Goal: Transaction & Acquisition: Purchase product/service

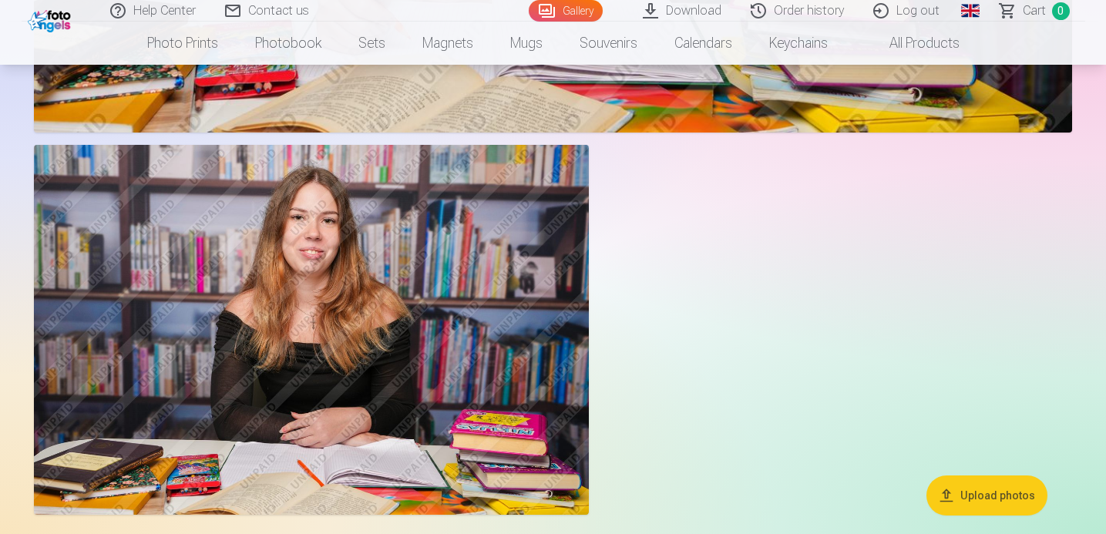
scroll to position [4680, 0]
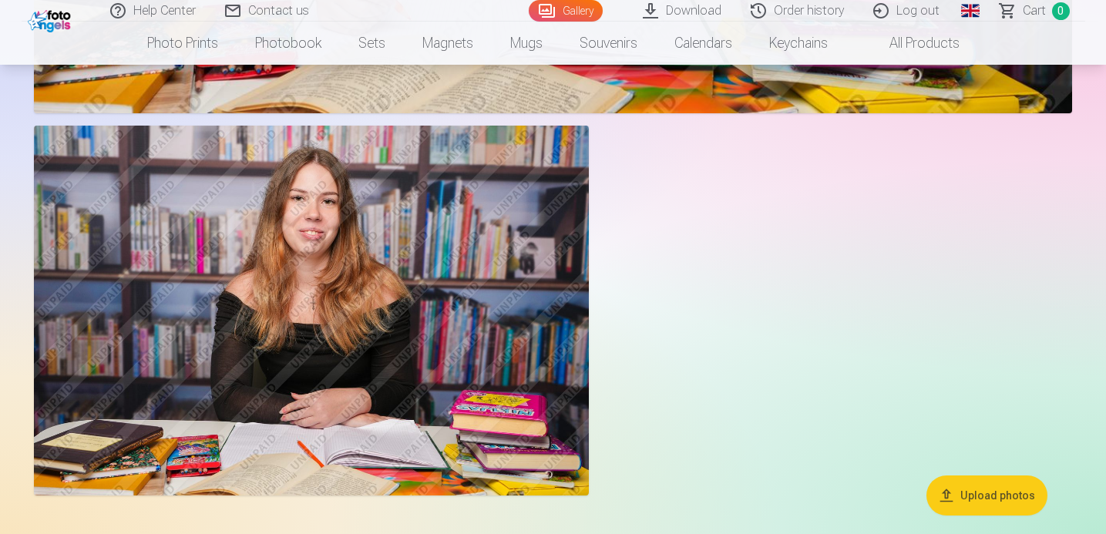
click at [1032, 496] on button "Upload photos" at bounding box center [986, 495] width 121 height 40
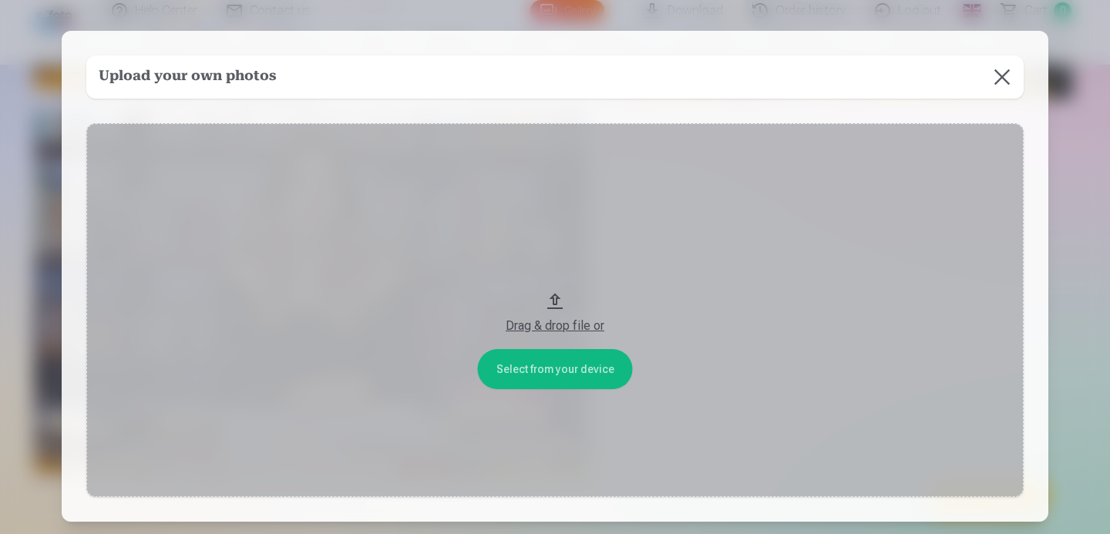
click at [578, 328] on div "Drag & drop file or" at bounding box center [555, 326] width 906 height 18
click at [1004, 79] on button at bounding box center [1001, 76] width 43 height 43
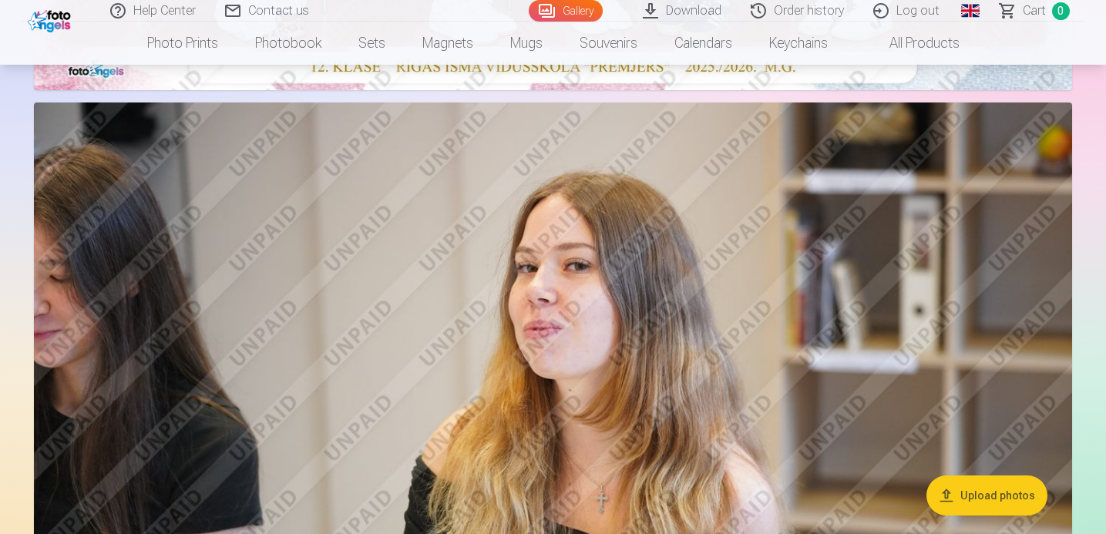
scroll to position [776, 0]
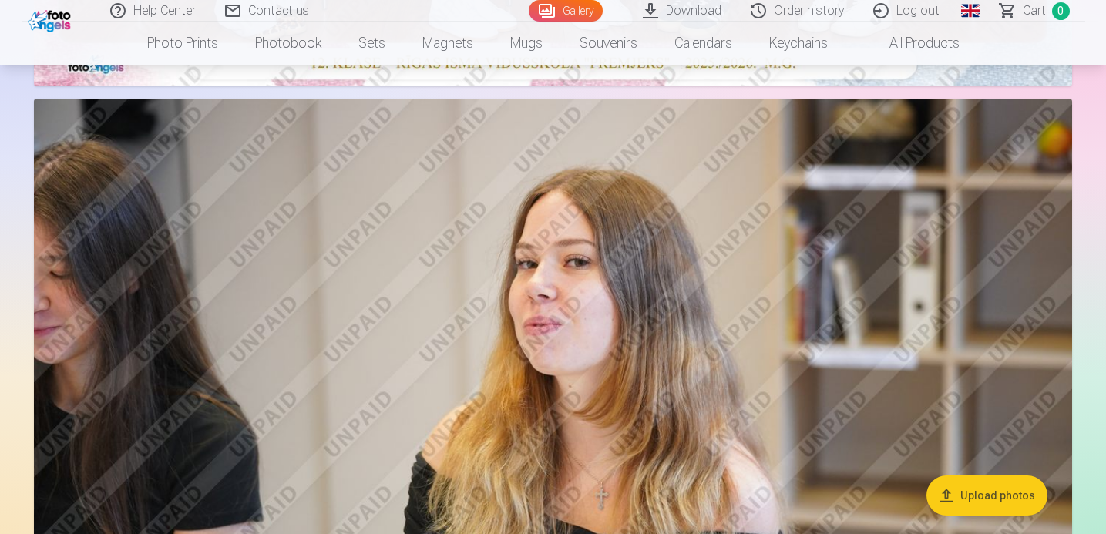
click at [852, 205] on img at bounding box center [553, 445] width 1038 height 692
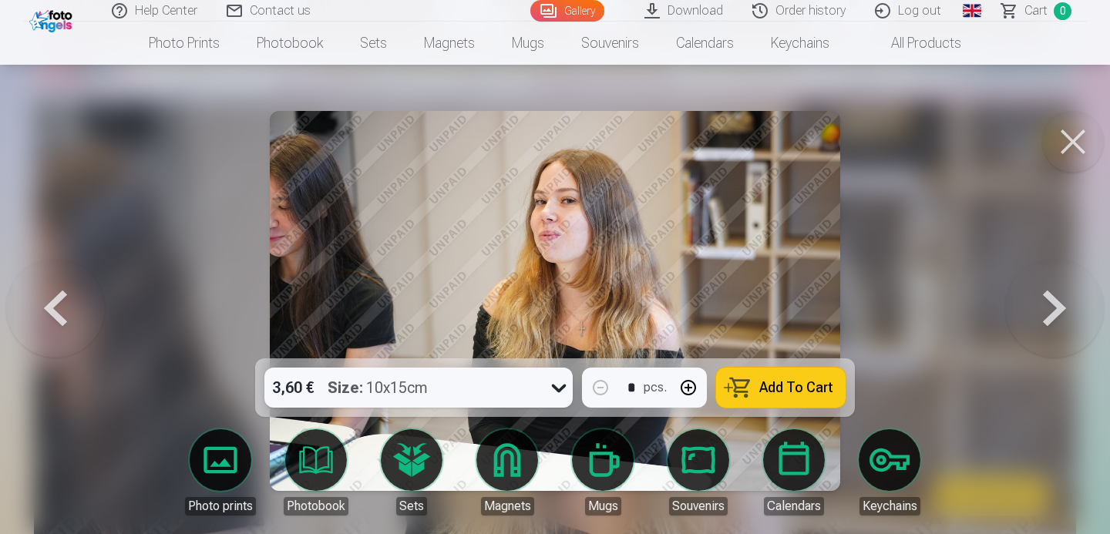
click at [823, 395] on button "Add To Cart" at bounding box center [780, 388] width 129 height 40
click at [1050, 293] on button at bounding box center [1054, 301] width 99 height 84
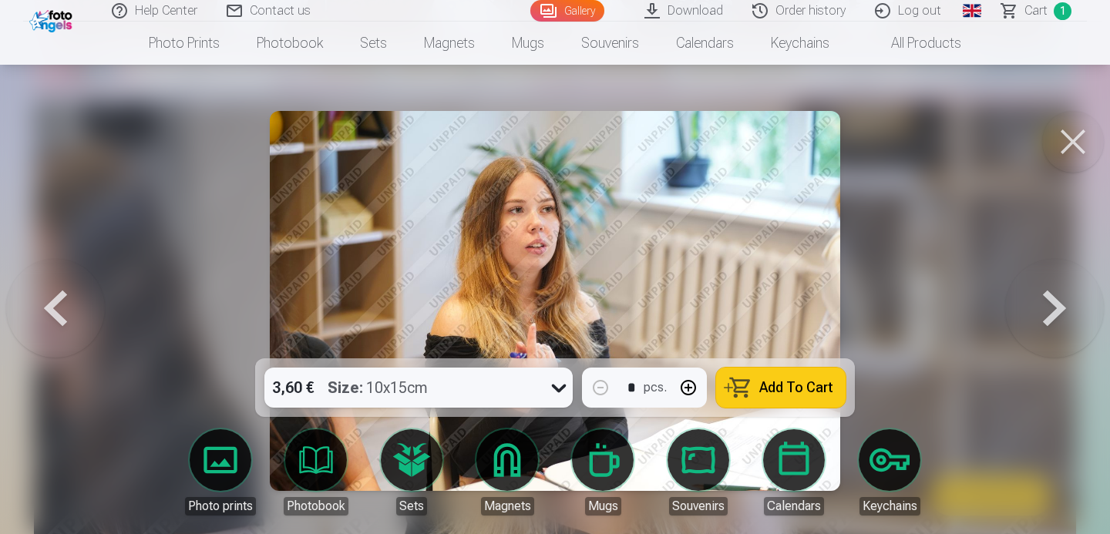
click at [829, 387] on span "Add To Cart" at bounding box center [796, 388] width 74 height 14
click at [1053, 319] on button at bounding box center [1054, 301] width 99 height 84
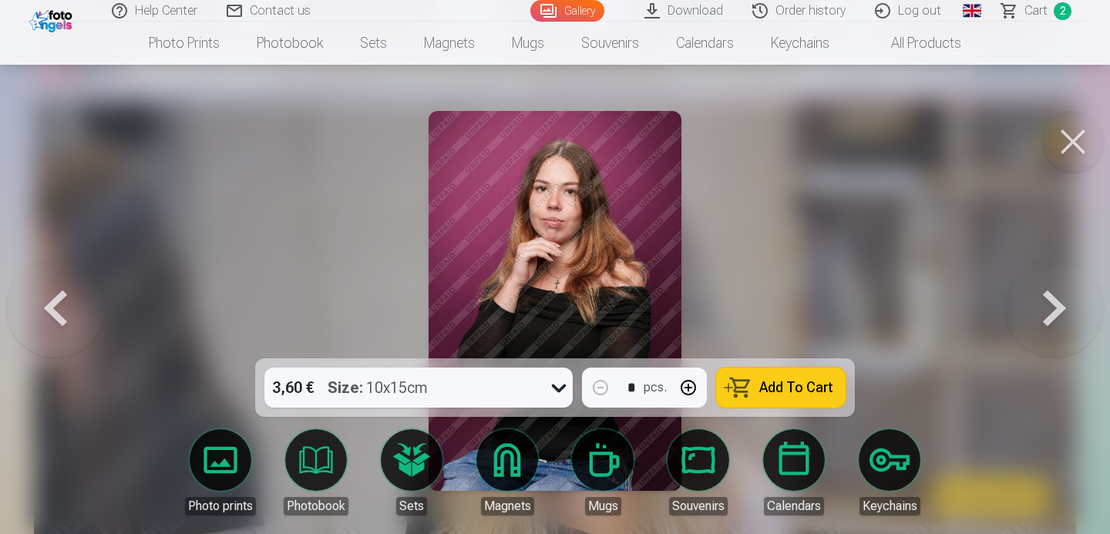
click at [1053, 319] on button at bounding box center [1054, 301] width 99 height 84
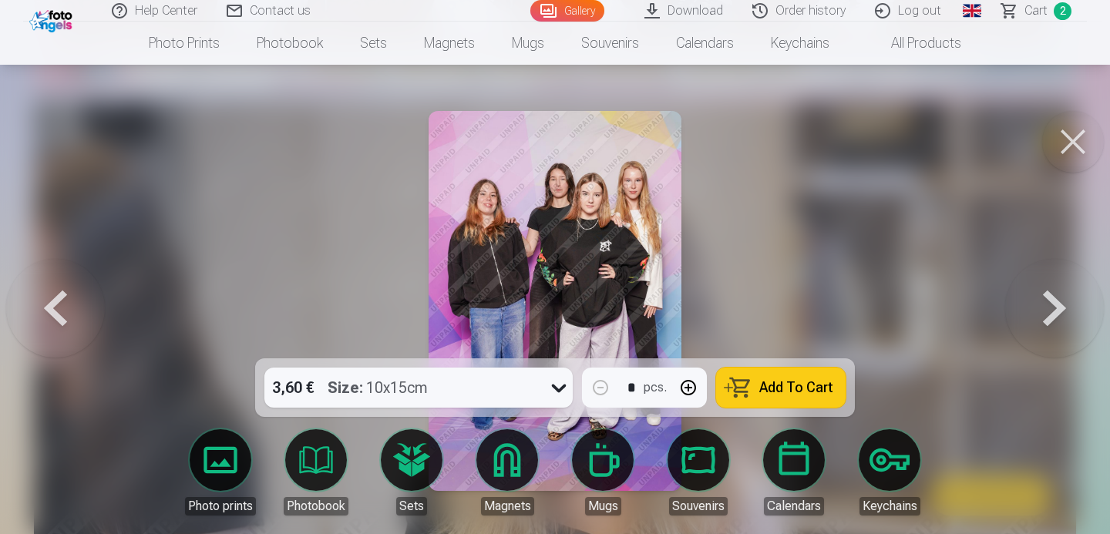
click at [1053, 319] on button at bounding box center [1054, 301] width 99 height 84
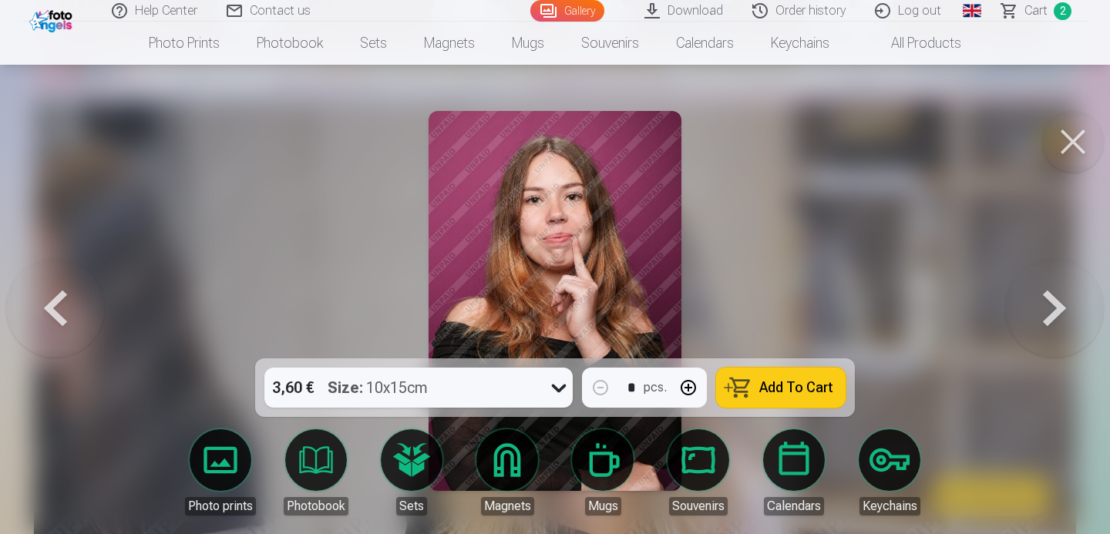
click at [1053, 319] on button at bounding box center [1054, 301] width 99 height 84
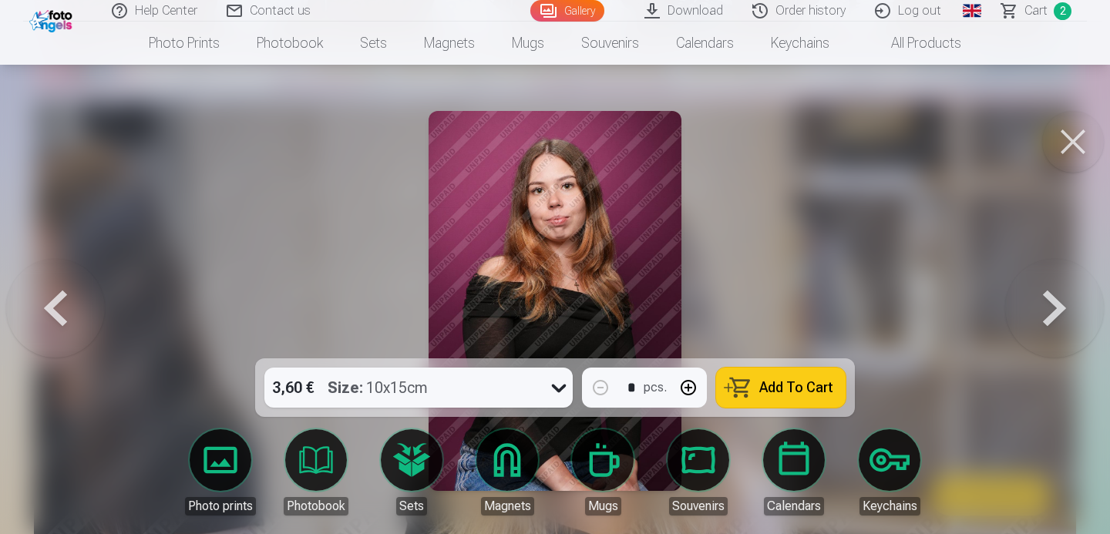
click at [1053, 319] on button at bounding box center [1054, 301] width 99 height 84
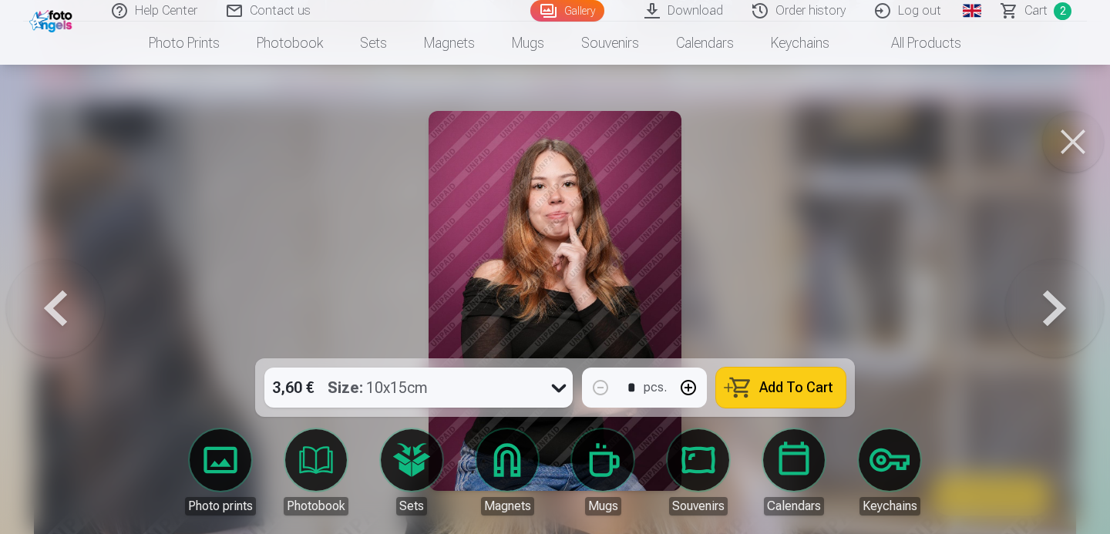
click at [1053, 319] on button at bounding box center [1054, 301] width 99 height 84
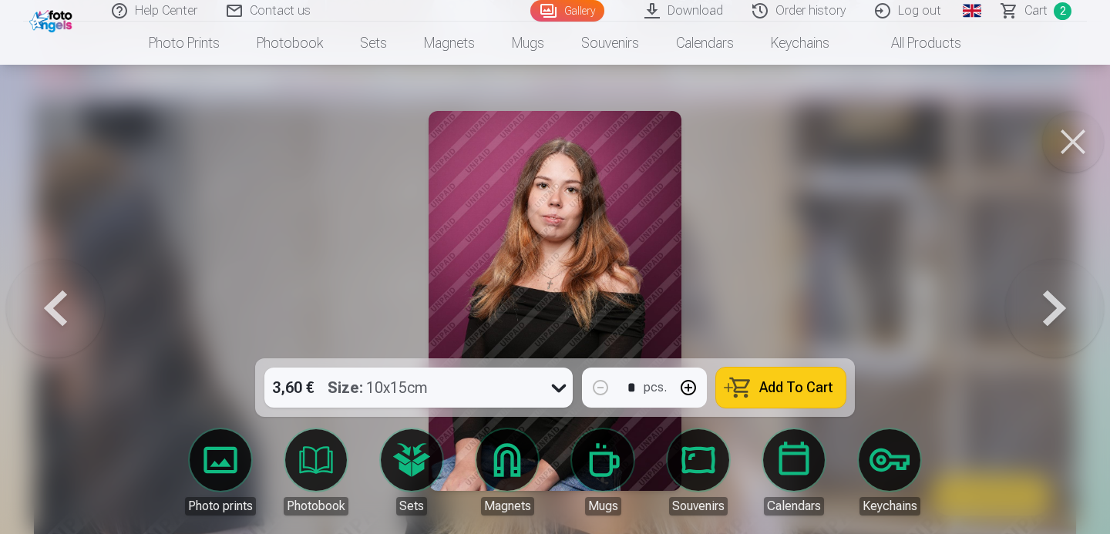
click at [1053, 319] on button at bounding box center [1054, 301] width 99 height 84
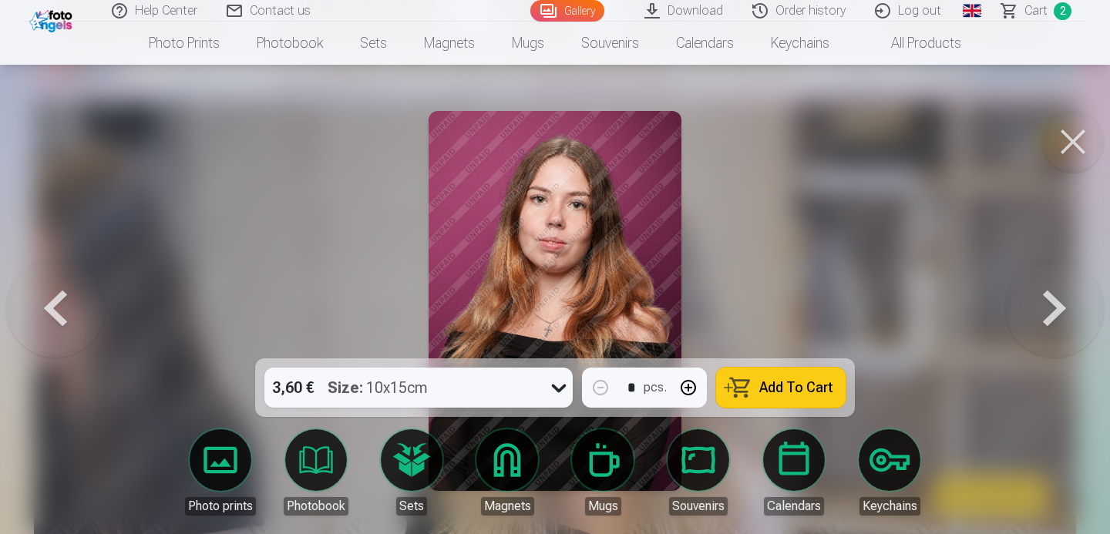
click at [1053, 319] on button at bounding box center [1054, 301] width 99 height 84
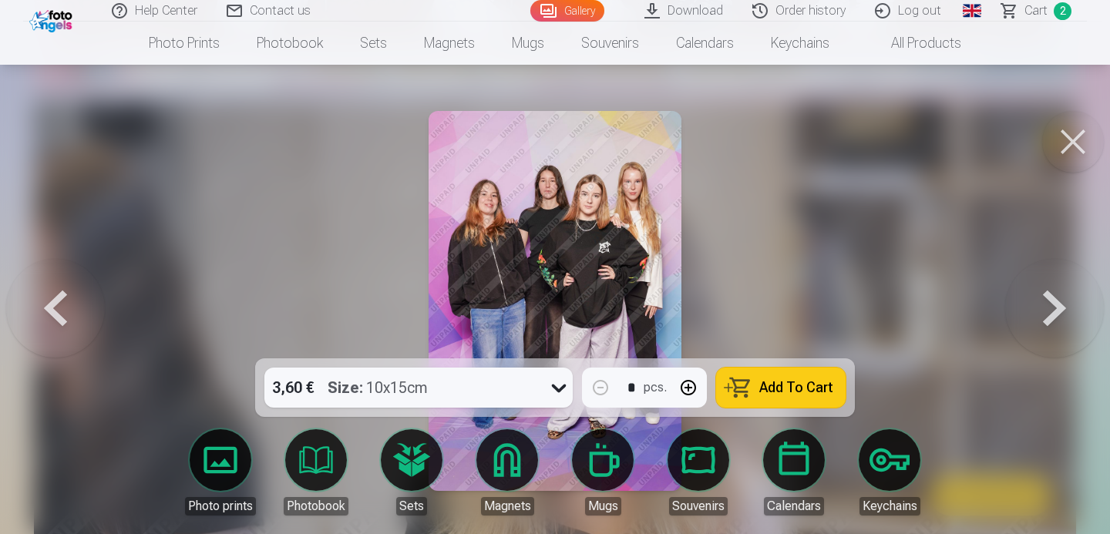
click at [1053, 319] on button at bounding box center [1054, 301] width 99 height 84
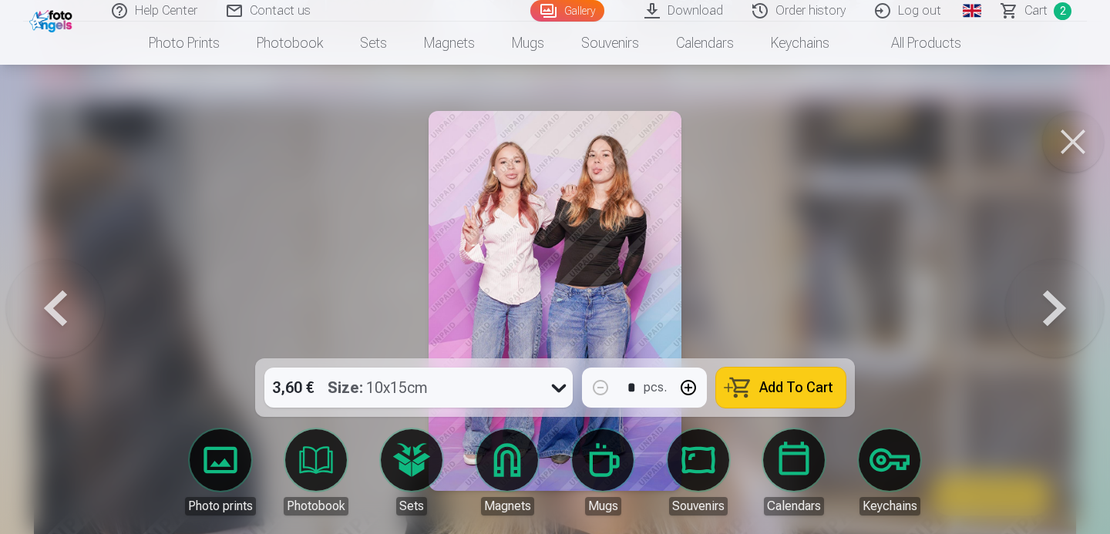
click at [1036, 319] on button at bounding box center [1054, 301] width 99 height 84
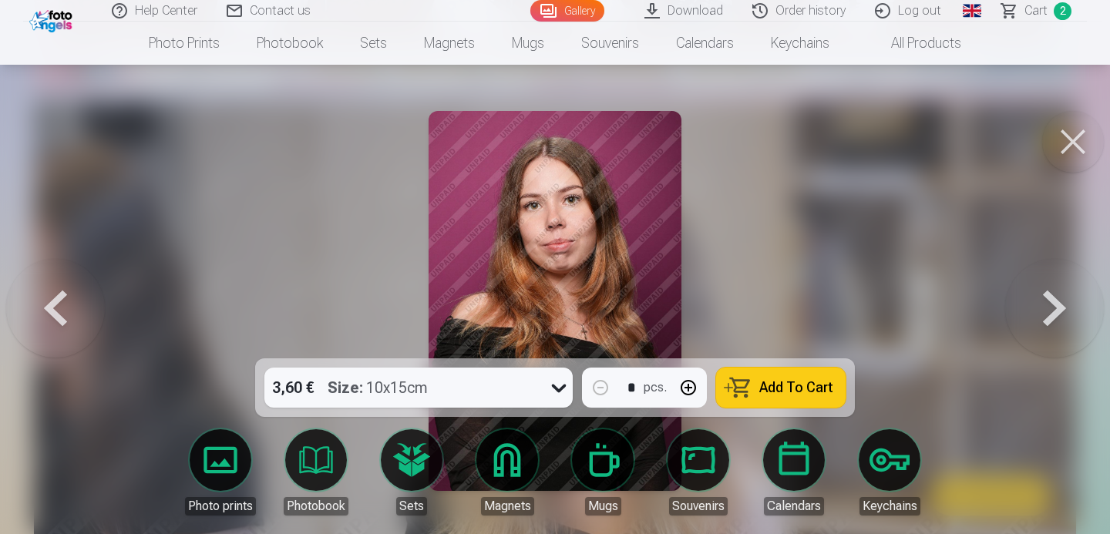
click at [43, 324] on button at bounding box center [55, 301] width 99 height 84
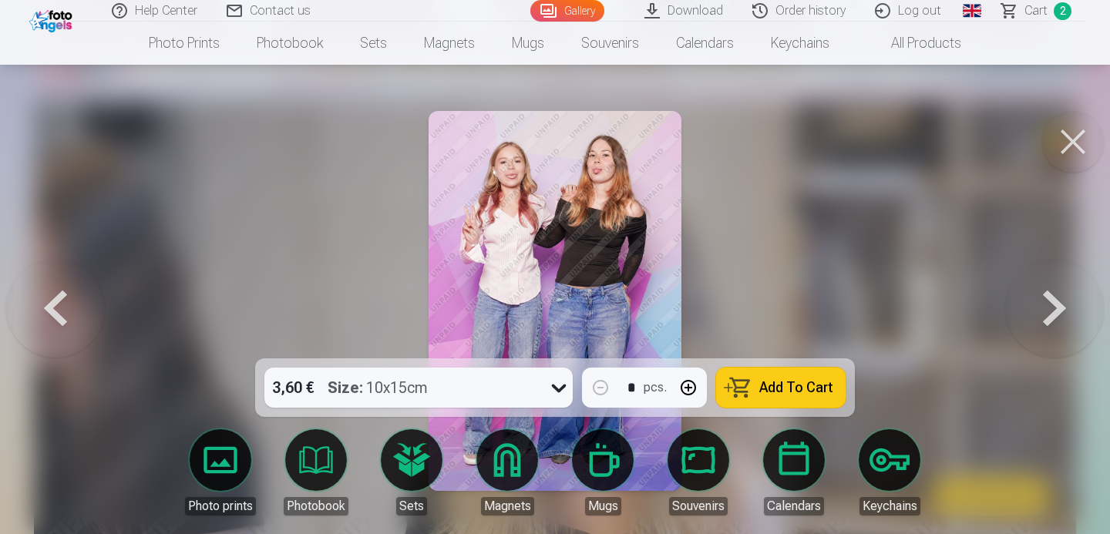
click at [798, 392] on span "Add To Cart" at bounding box center [796, 388] width 74 height 14
click at [1059, 303] on button at bounding box center [1054, 301] width 99 height 84
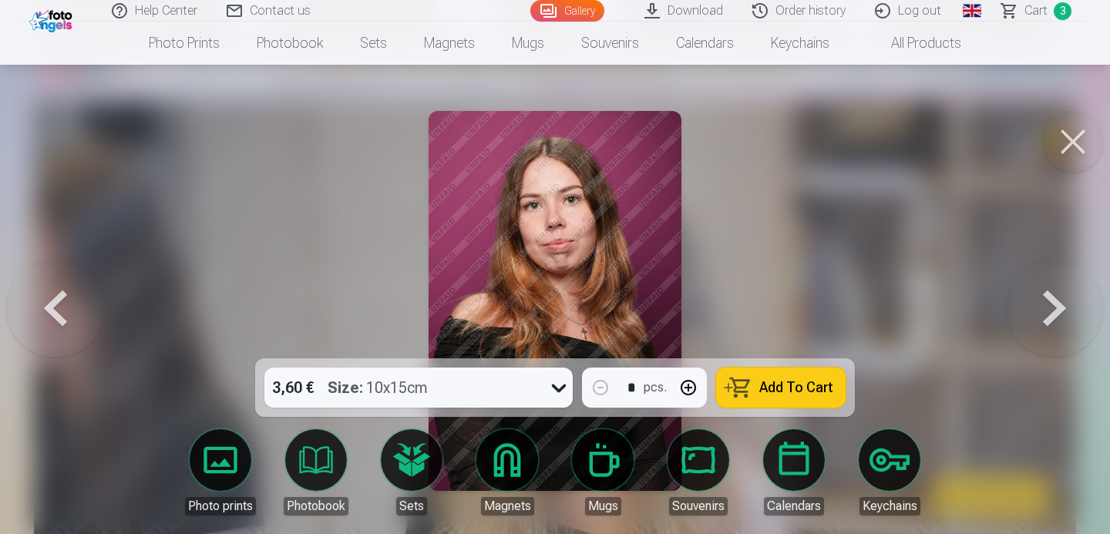
click at [1059, 303] on button at bounding box center [1054, 301] width 99 height 84
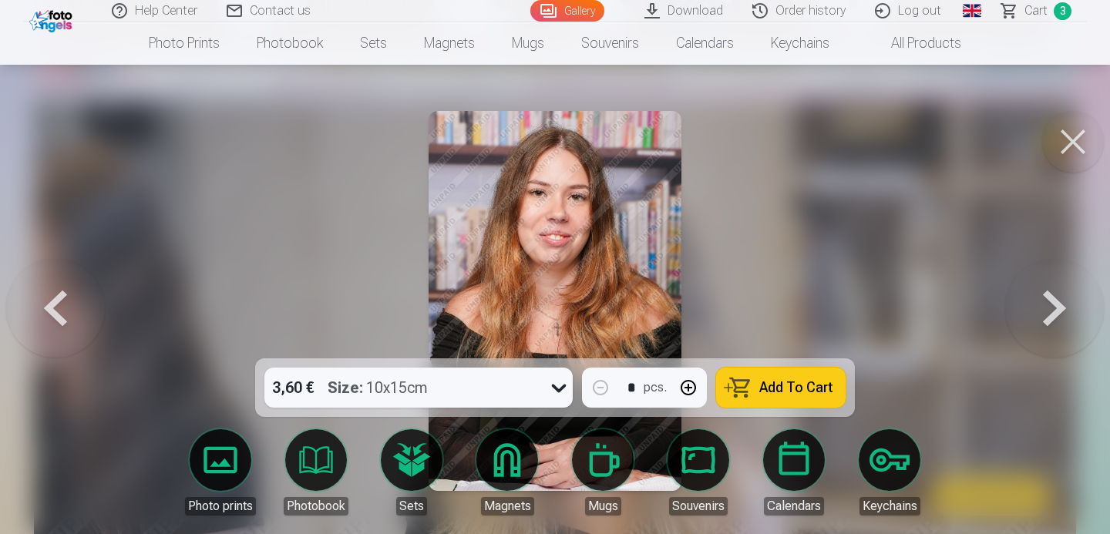
click at [1059, 303] on button at bounding box center [1054, 301] width 99 height 84
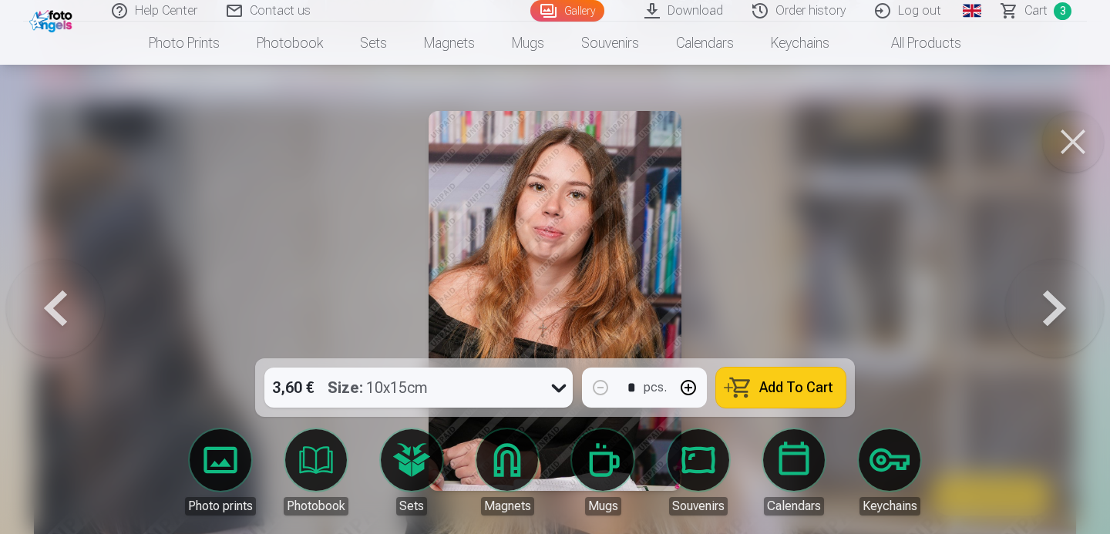
click at [1059, 303] on button at bounding box center [1054, 301] width 99 height 84
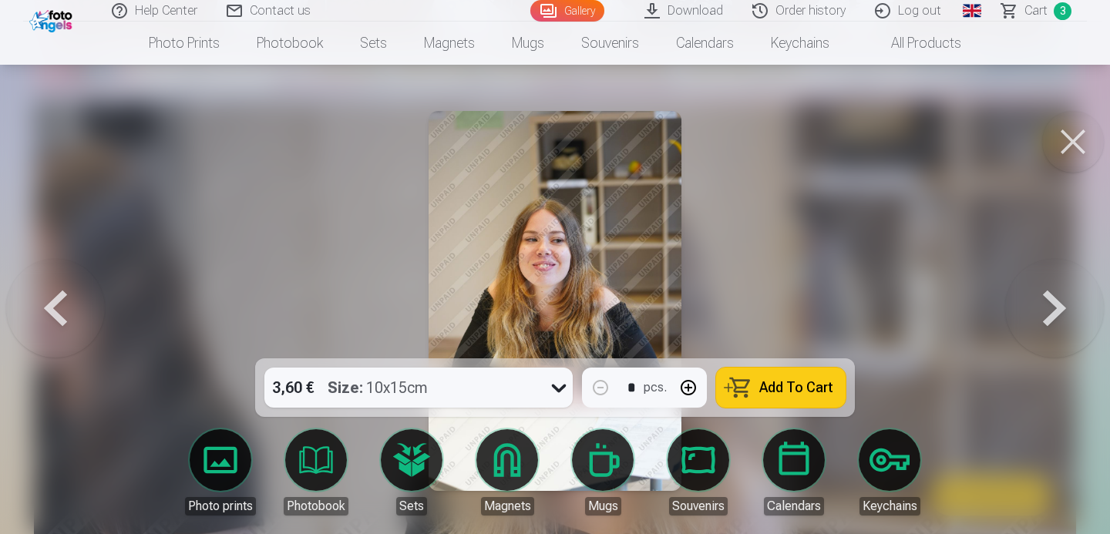
click at [1059, 303] on button at bounding box center [1054, 301] width 99 height 84
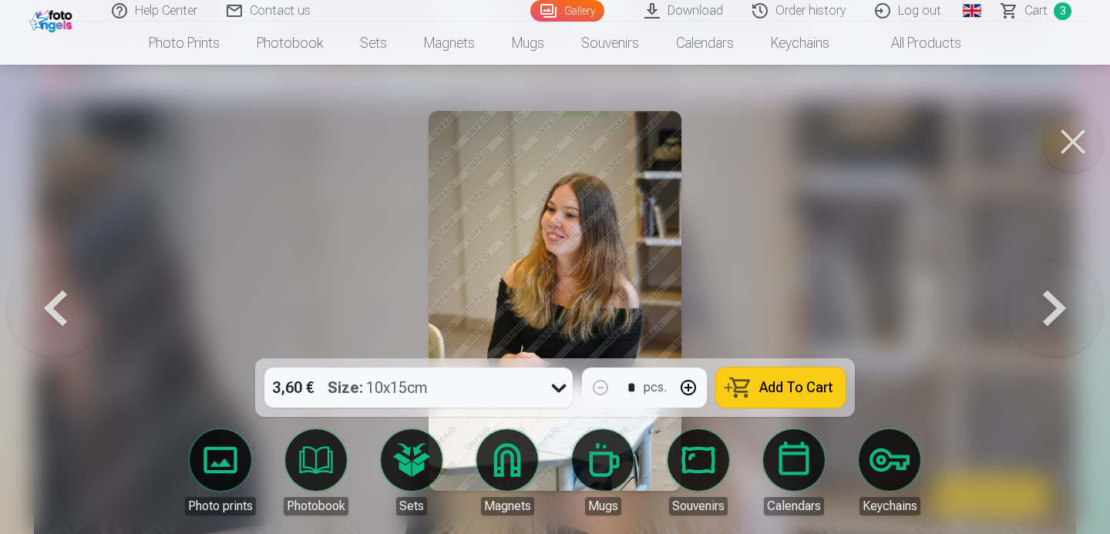
click at [825, 378] on button "Add To Cart" at bounding box center [780, 388] width 129 height 40
click at [1067, 330] on button at bounding box center [1054, 301] width 99 height 84
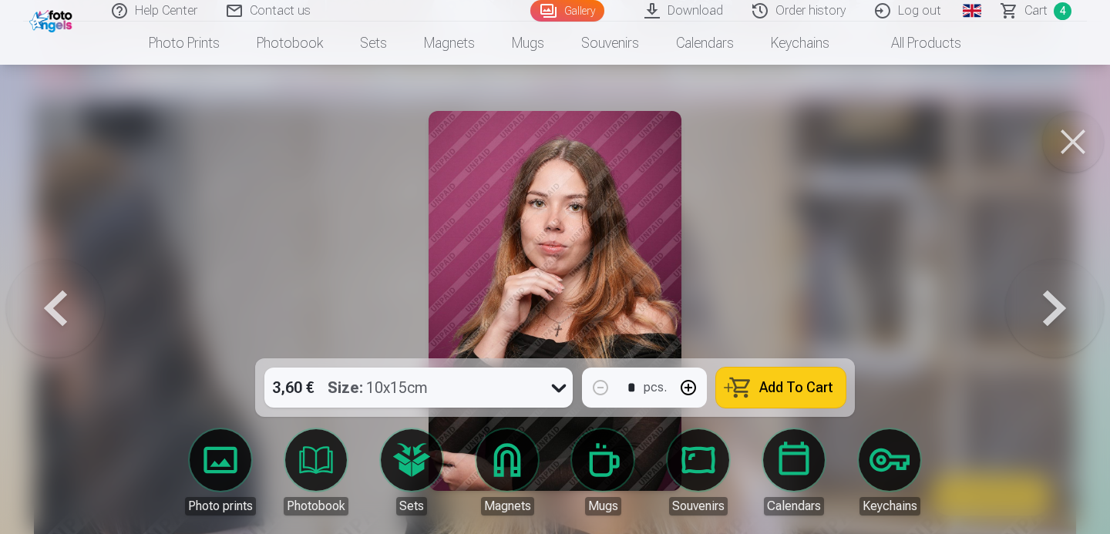
click at [1067, 330] on button at bounding box center [1054, 301] width 99 height 84
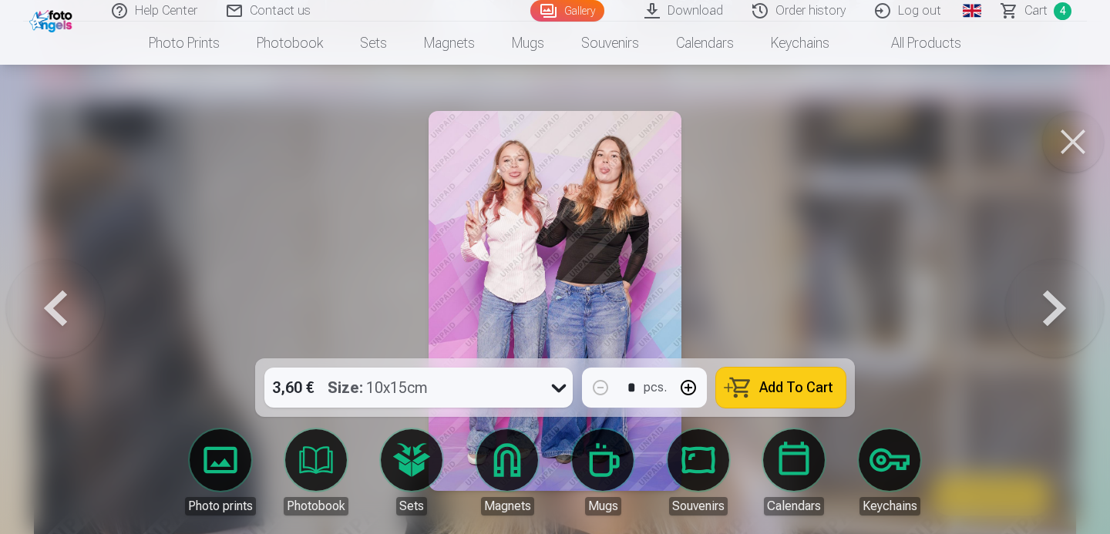
click at [792, 393] on span "Add To Cart" at bounding box center [796, 388] width 74 height 14
click at [1065, 304] on button at bounding box center [1054, 301] width 99 height 84
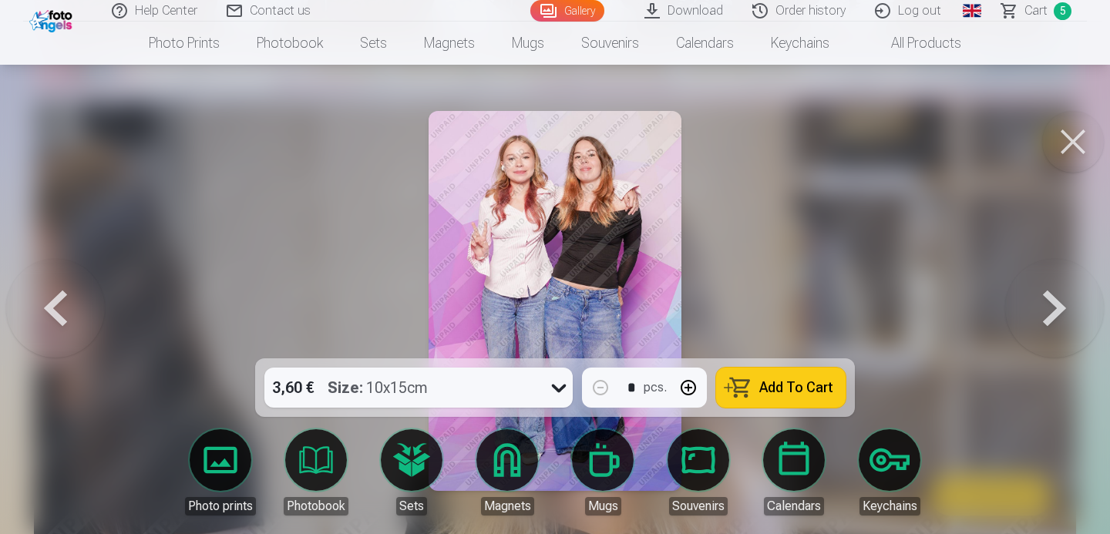
click at [810, 395] on span "Add To Cart" at bounding box center [796, 388] width 74 height 14
click at [1065, 307] on button at bounding box center [1054, 301] width 99 height 84
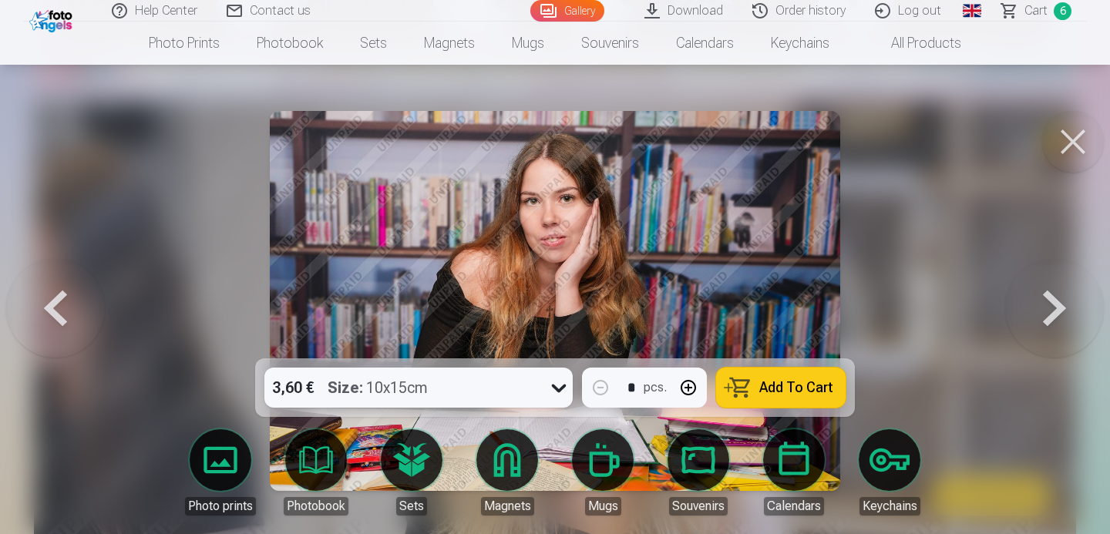
click at [789, 386] on span "Add To Cart" at bounding box center [796, 388] width 74 height 14
click at [1047, 304] on button at bounding box center [1054, 301] width 99 height 84
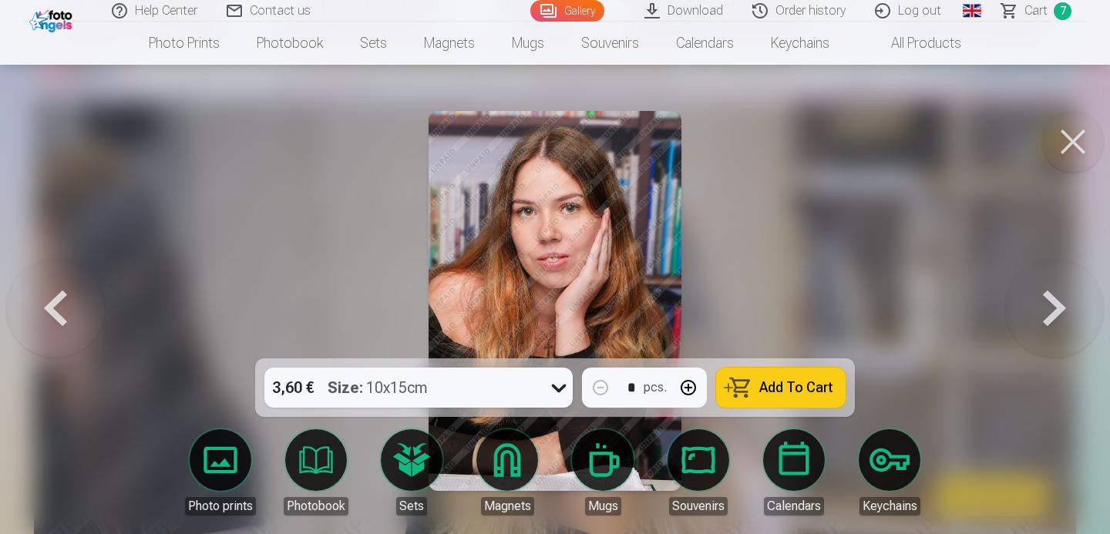
click at [815, 386] on span "Add To Cart" at bounding box center [796, 388] width 74 height 14
click at [1061, 325] on button at bounding box center [1054, 301] width 99 height 84
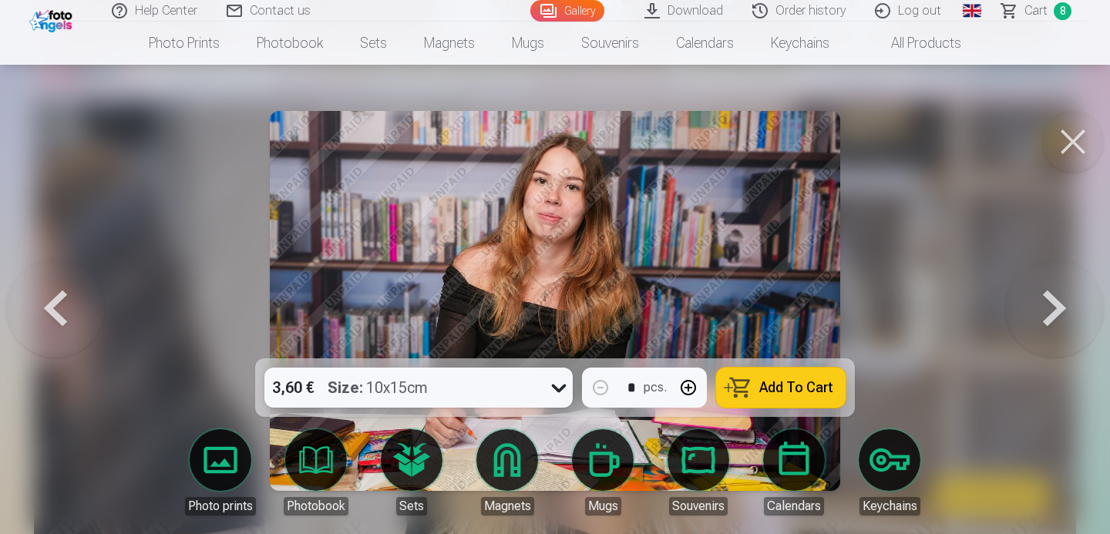
click at [807, 394] on span "Add To Cart" at bounding box center [796, 388] width 74 height 14
click at [1065, 314] on button at bounding box center [1054, 301] width 99 height 84
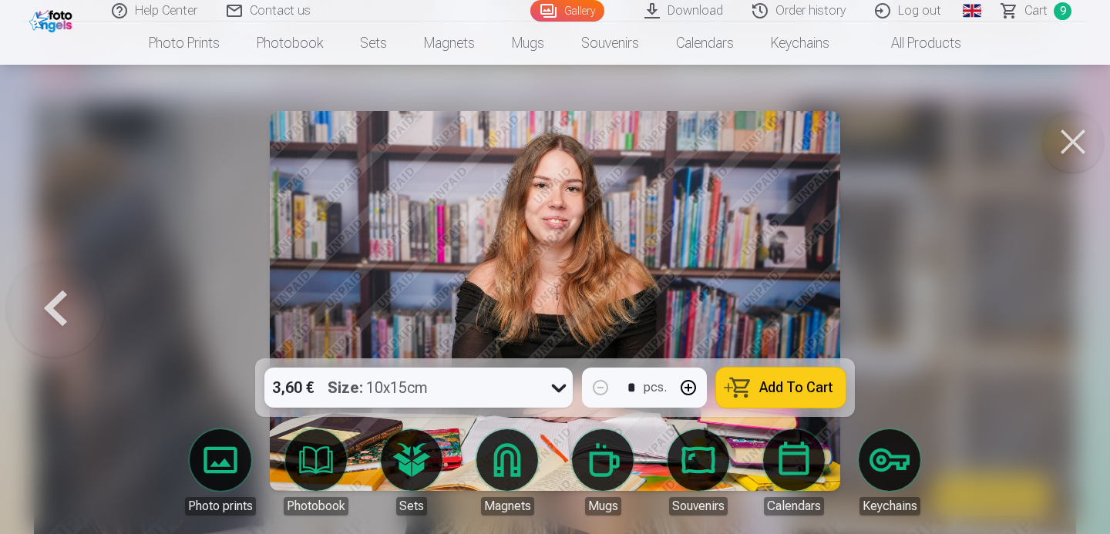
click at [1064, 314] on div at bounding box center [555, 267] width 1110 height 534
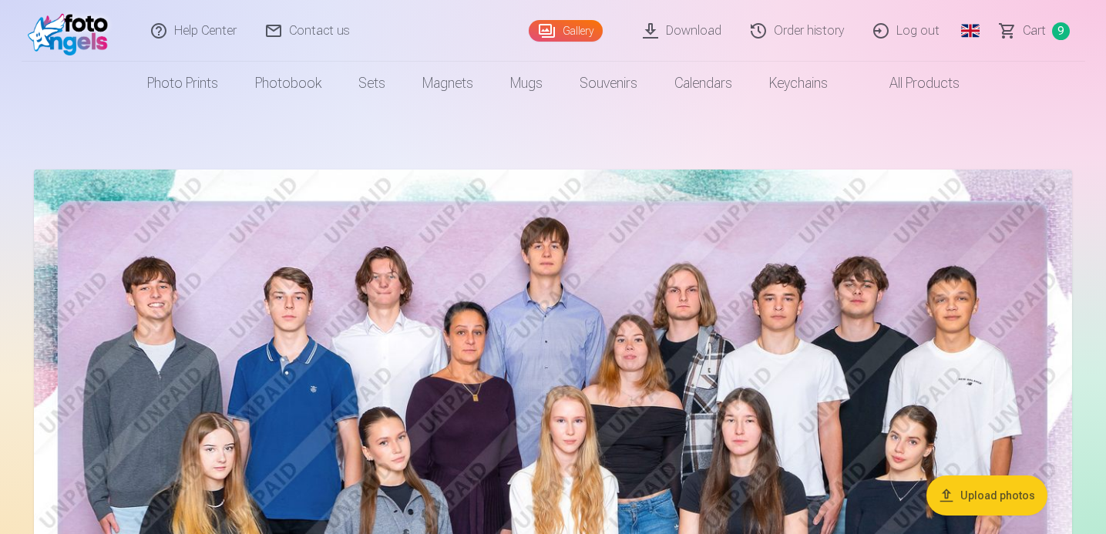
click at [1037, 40] on link "Сart 9" at bounding box center [1035, 31] width 99 height 62
